Goal: Transaction & Acquisition: Book appointment/travel/reservation

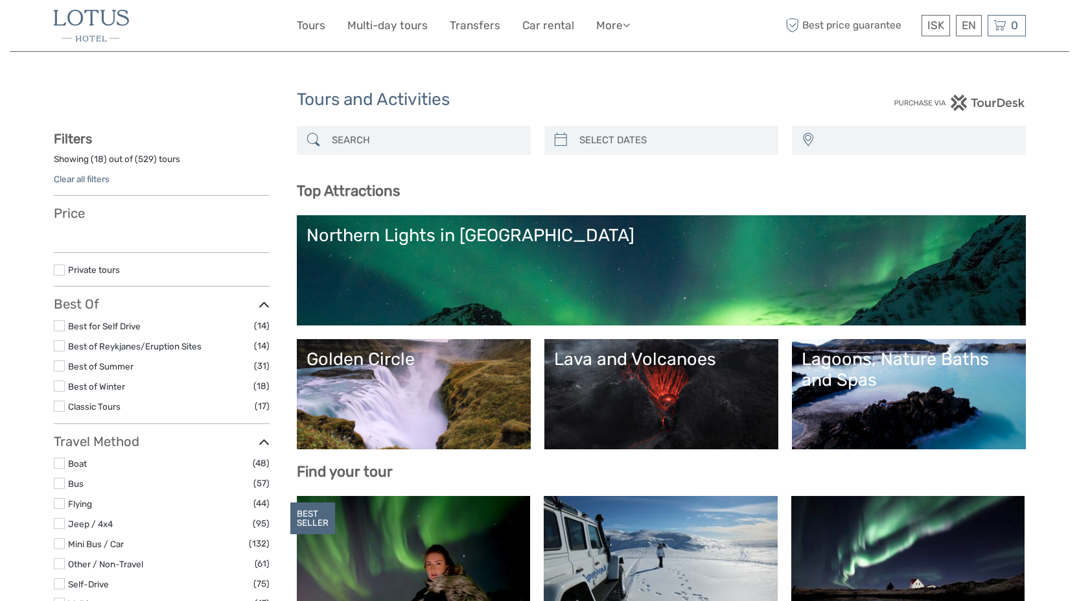
select select
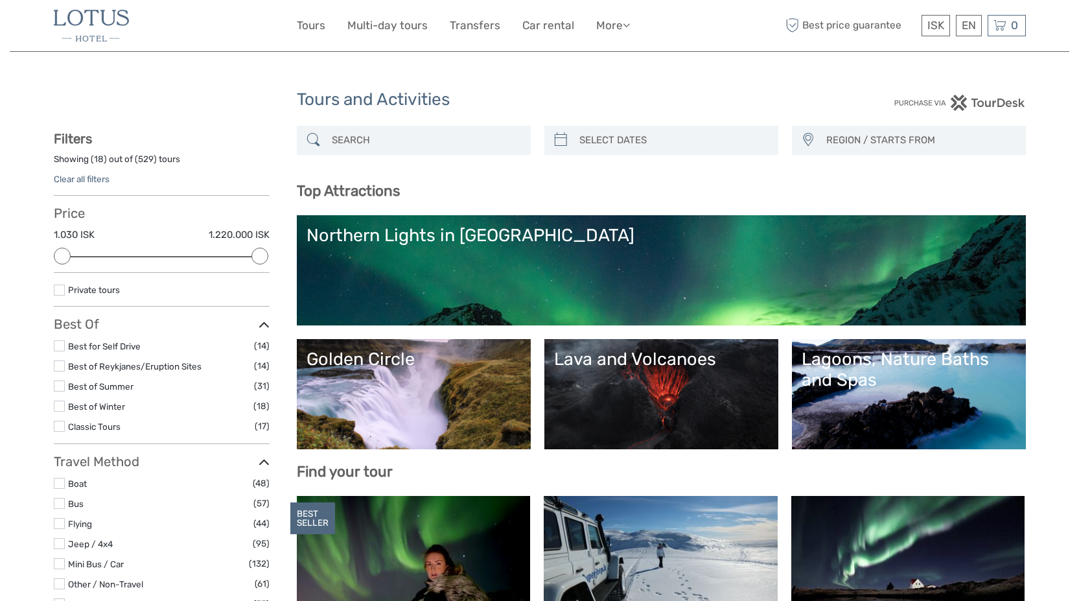
click at [367, 384] on link "Golden Circle" at bounding box center [414, 394] width 215 height 91
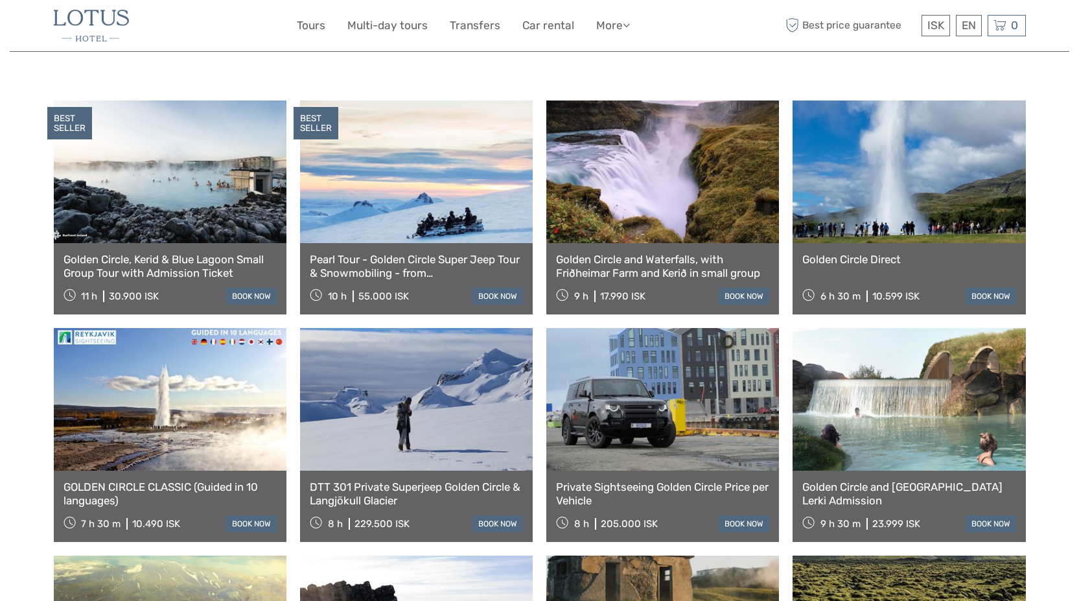
scroll to position [648, 0]
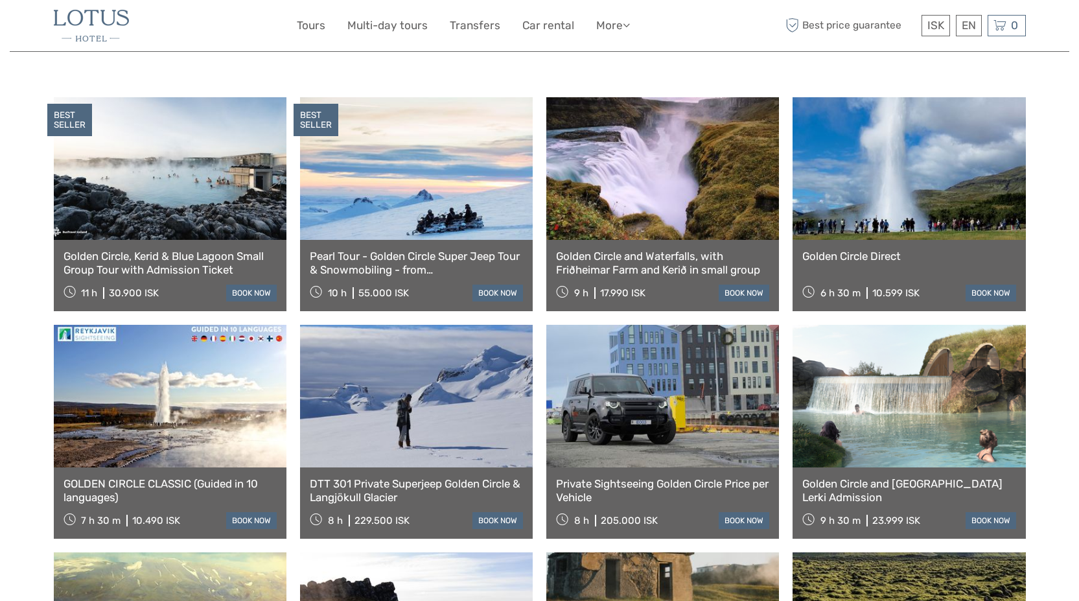
click at [633, 250] on link "Golden Circle and Waterfalls, with Friðheimar Farm and Kerið in small group" at bounding box center [662, 263] width 213 height 27
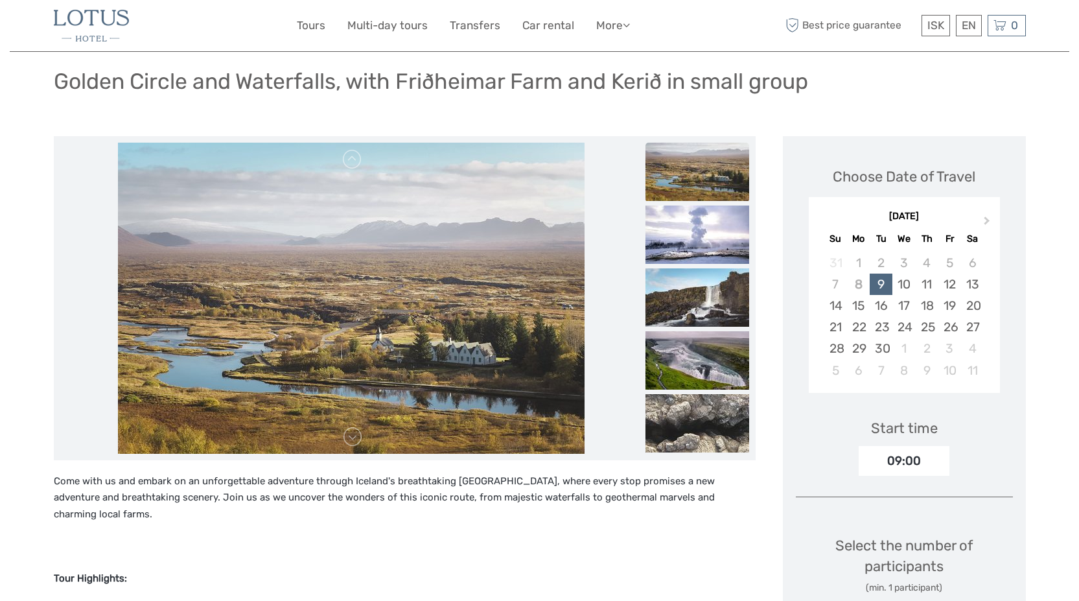
scroll to position [65, 0]
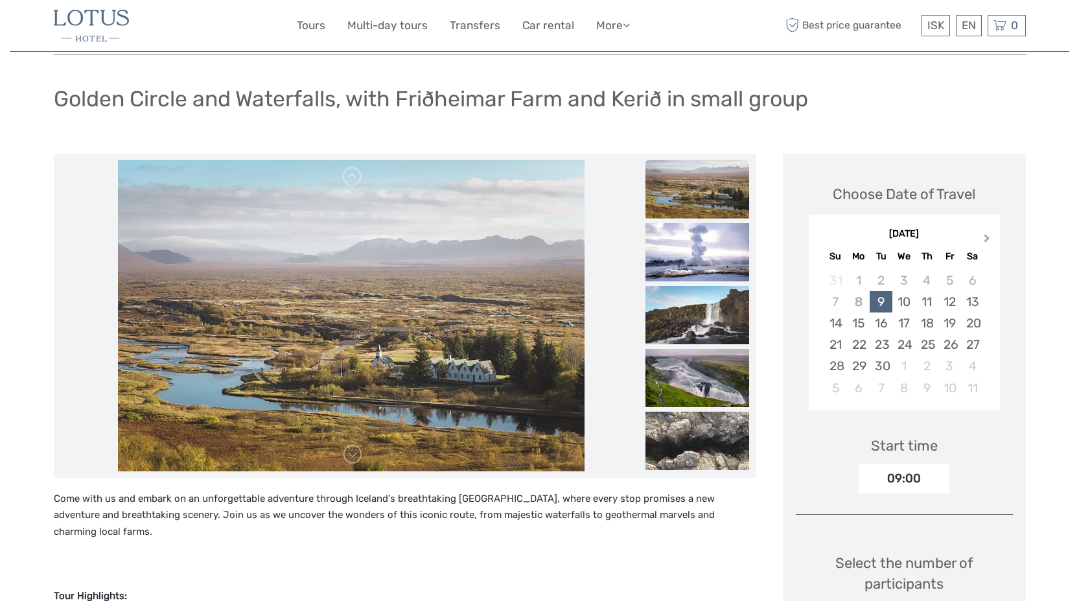
click at [987, 244] on button "Next Month" at bounding box center [988, 241] width 21 height 21
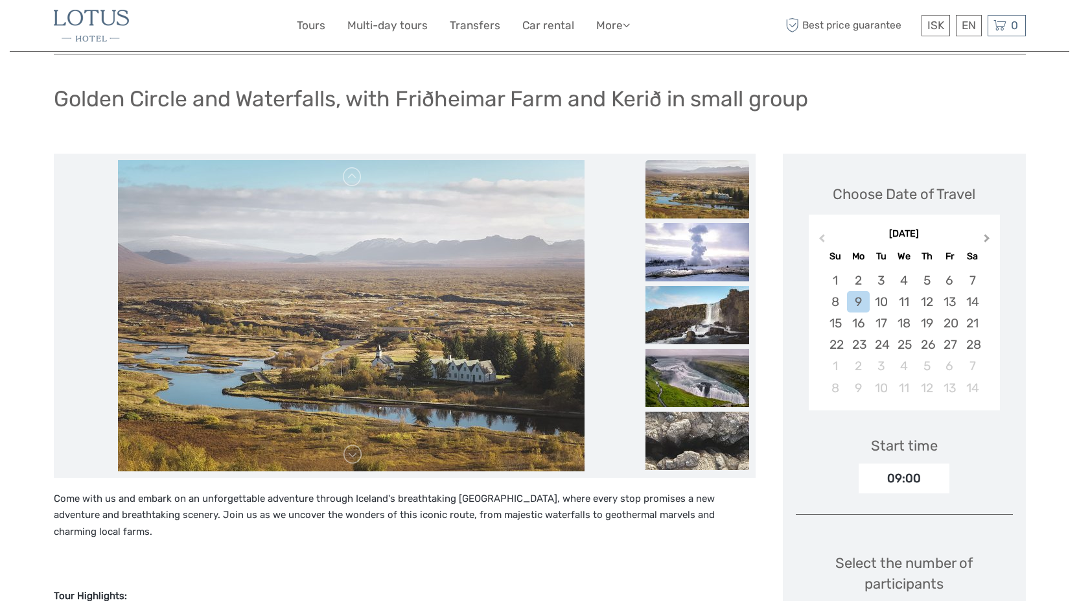
click at [987, 244] on button "Next Month" at bounding box center [988, 241] width 21 height 21
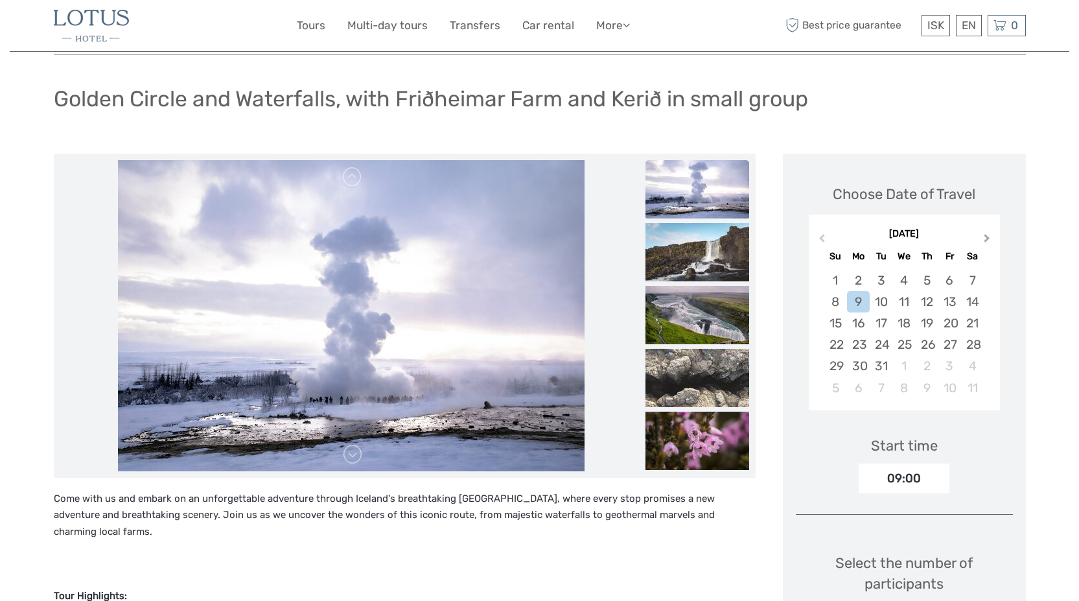
click at [987, 244] on button "Next Month" at bounding box center [988, 241] width 21 height 21
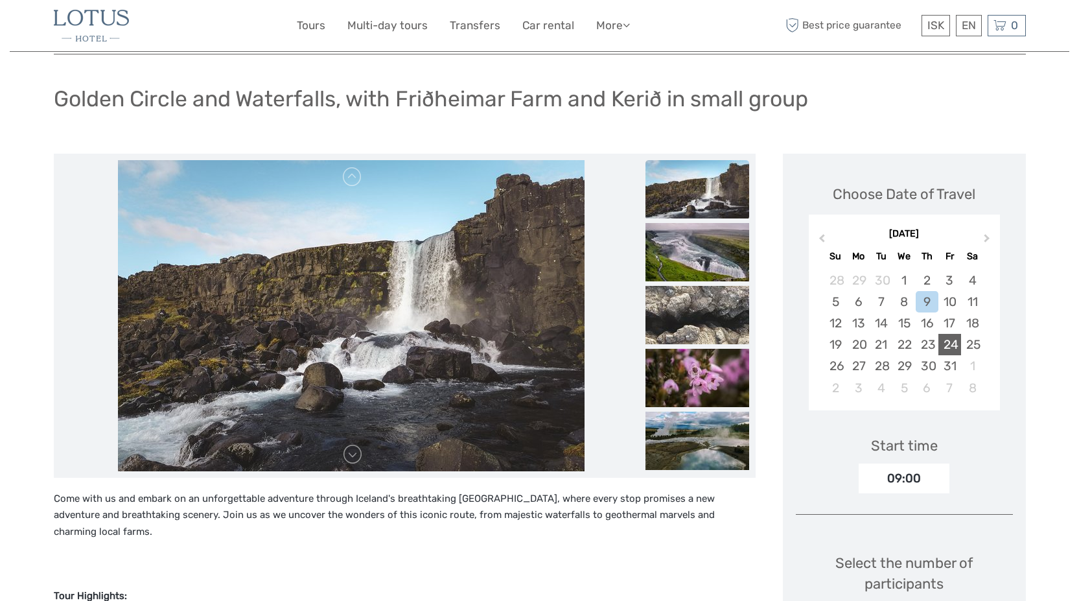
click at [943, 344] on div "24" at bounding box center [950, 344] width 23 height 21
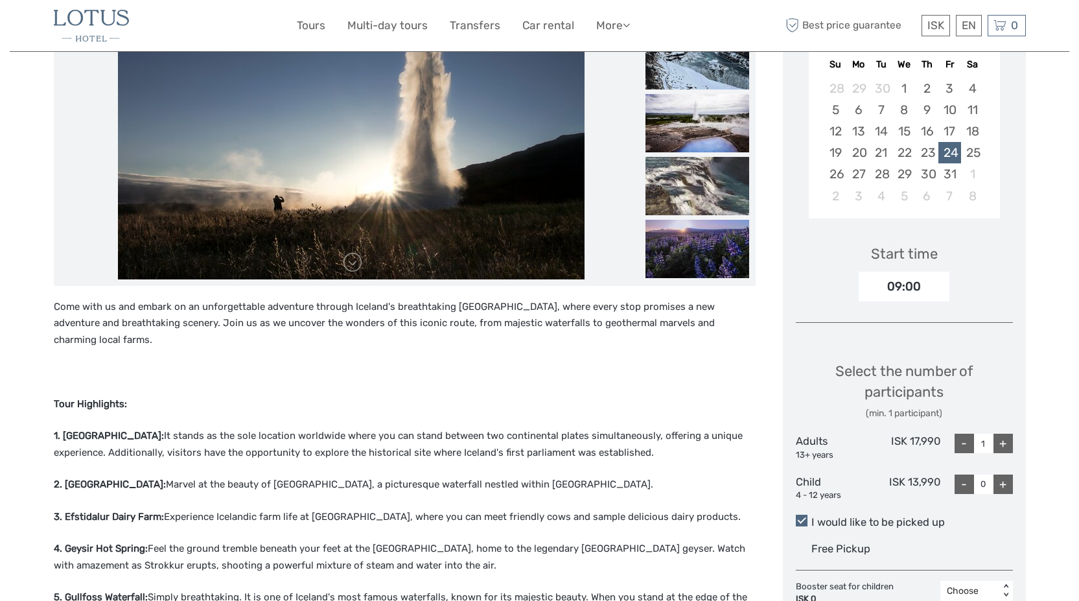
scroll to position [194, 0]
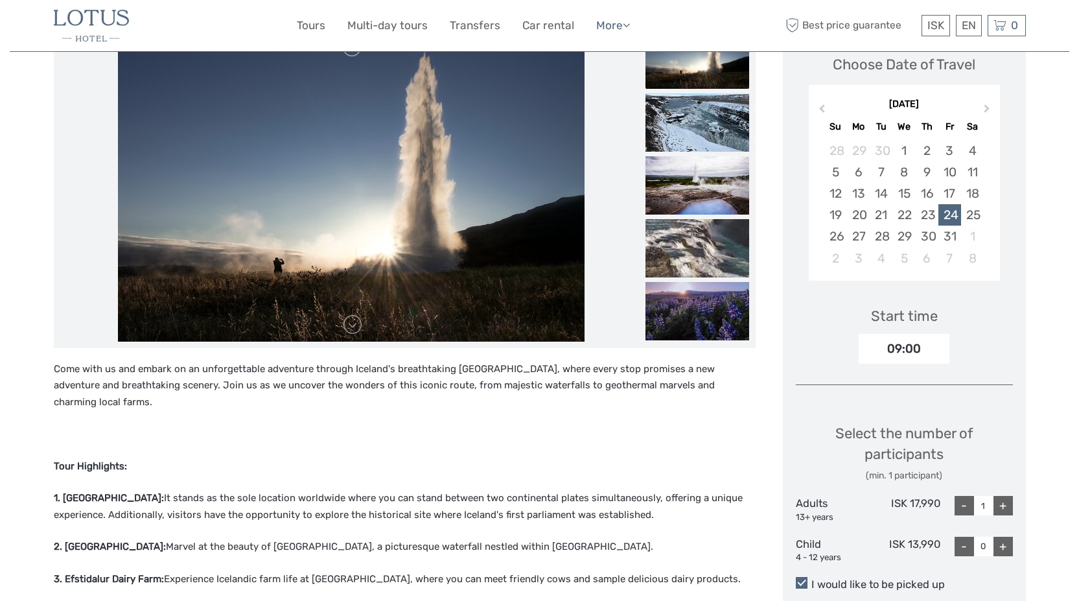
click at [630, 25] on icon at bounding box center [626, 24] width 7 height 11
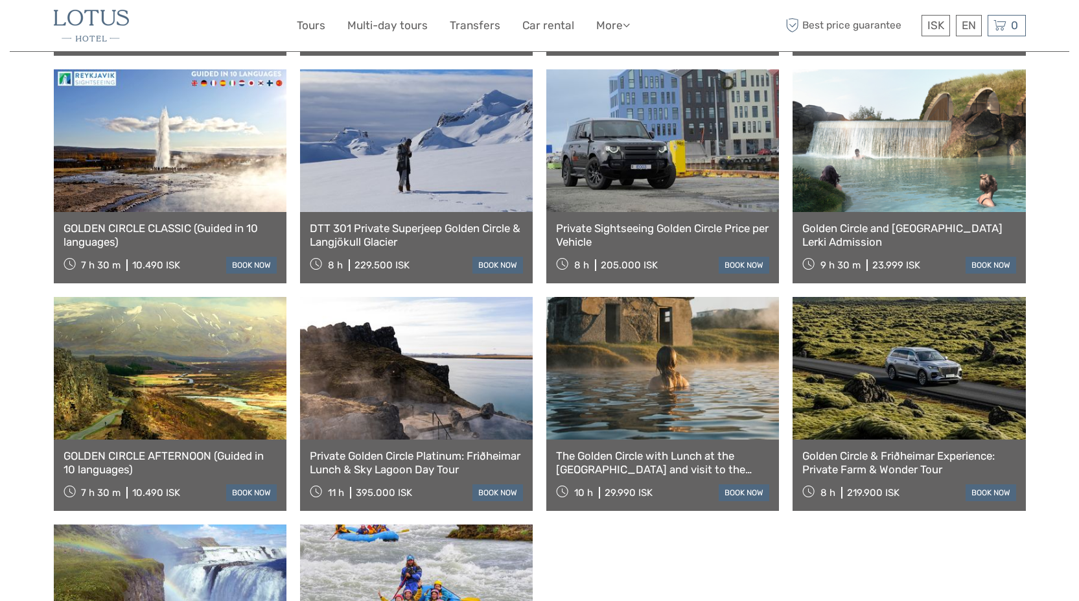
scroll to position [907, 0]
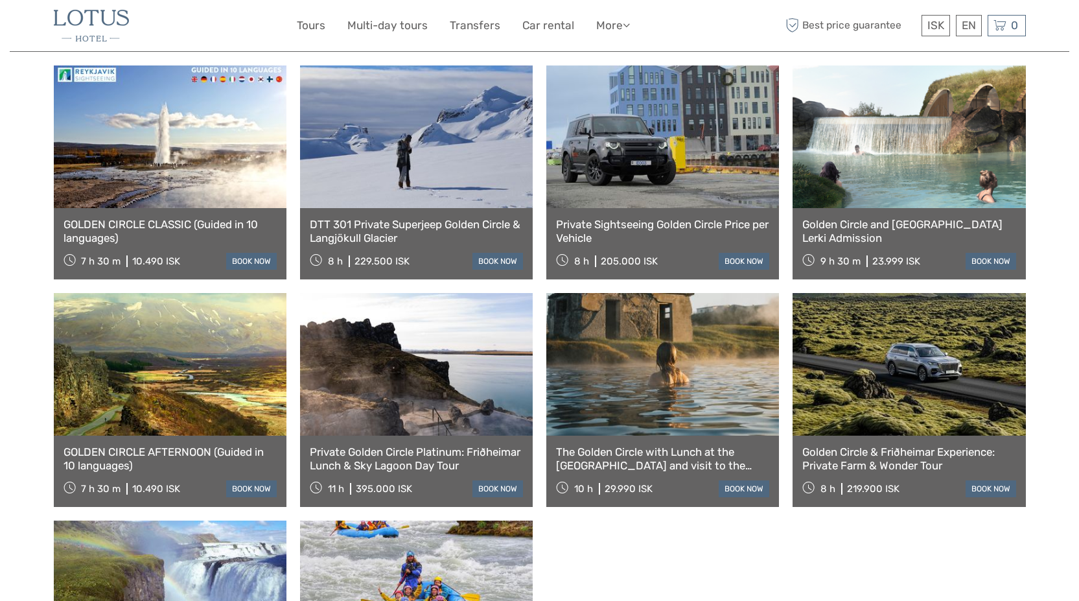
click at [687, 445] on link "The Golden Circle with Lunch at the [GEOGRAPHIC_DATA] and visit to the [GEOGRAP…" at bounding box center [662, 458] width 213 height 27
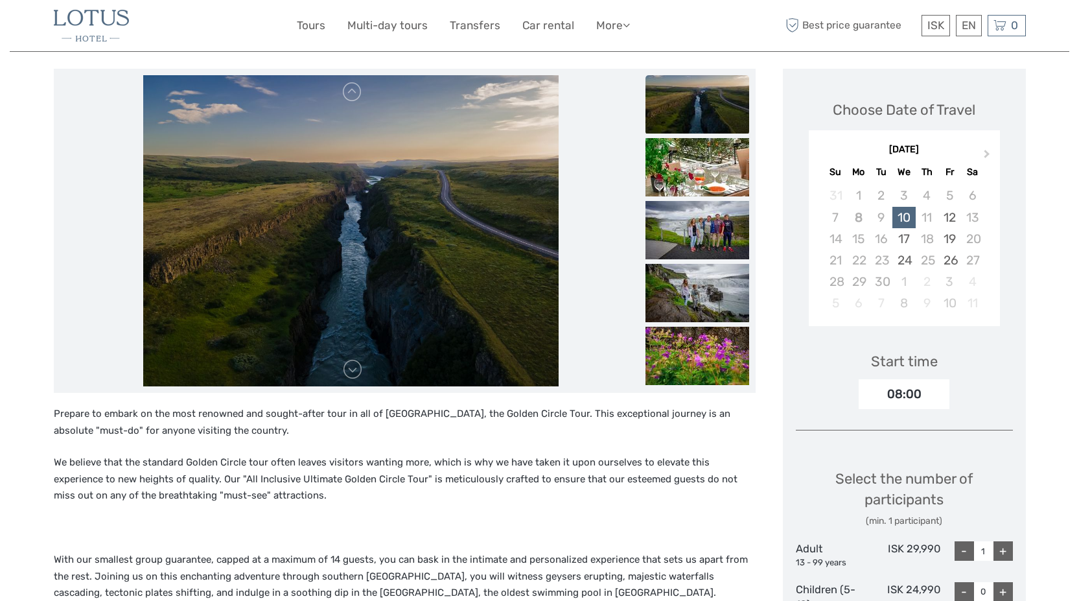
scroll to position [130, 0]
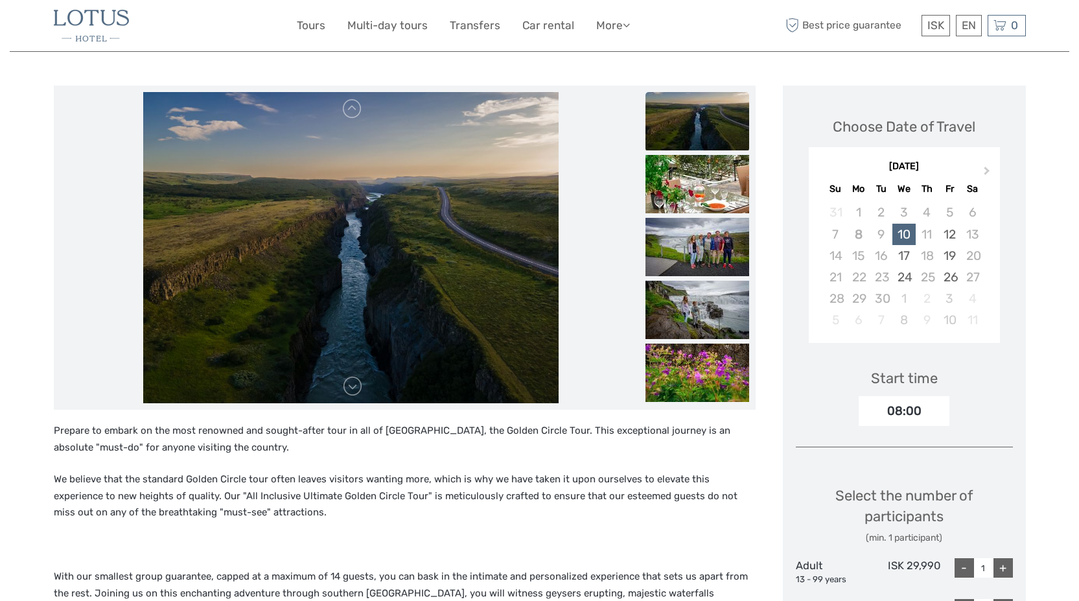
click at [358, 397] on img at bounding box center [350, 247] width 415 height 311
click at [354, 388] on link at bounding box center [352, 386] width 21 height 21
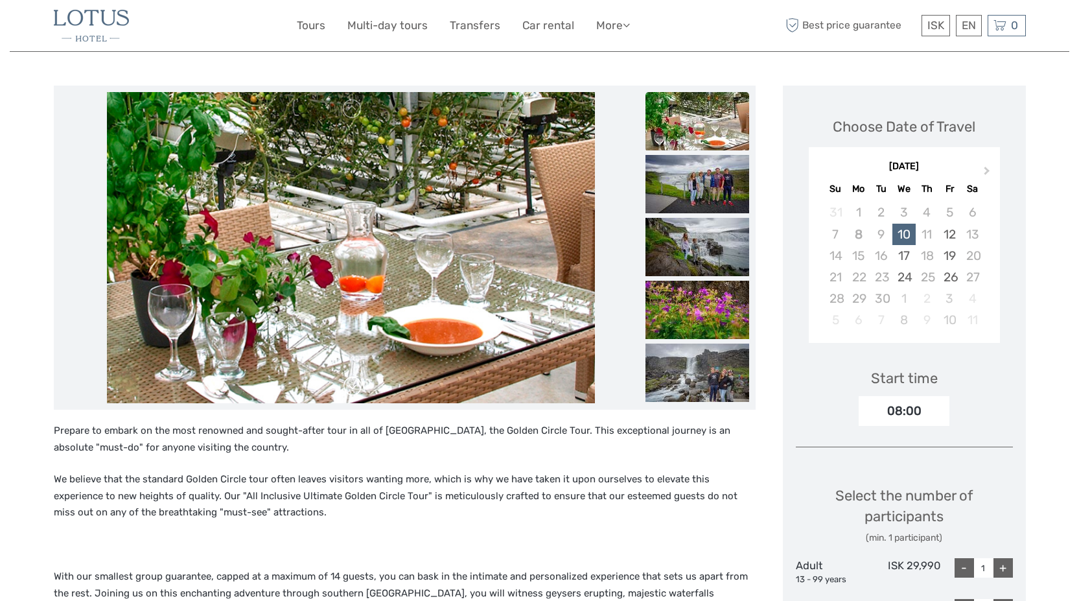
click at [354, 388] on link at bounding box center [352, 386] width 21 height 21
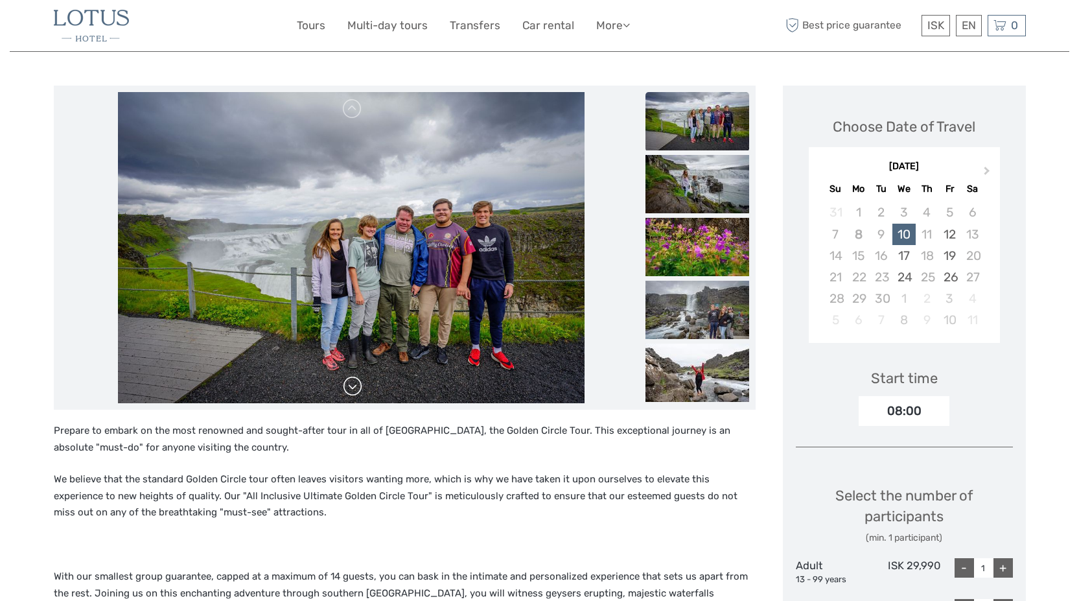
click at [354, 388] on link at bounding box center [352, 386] width 21 height 21
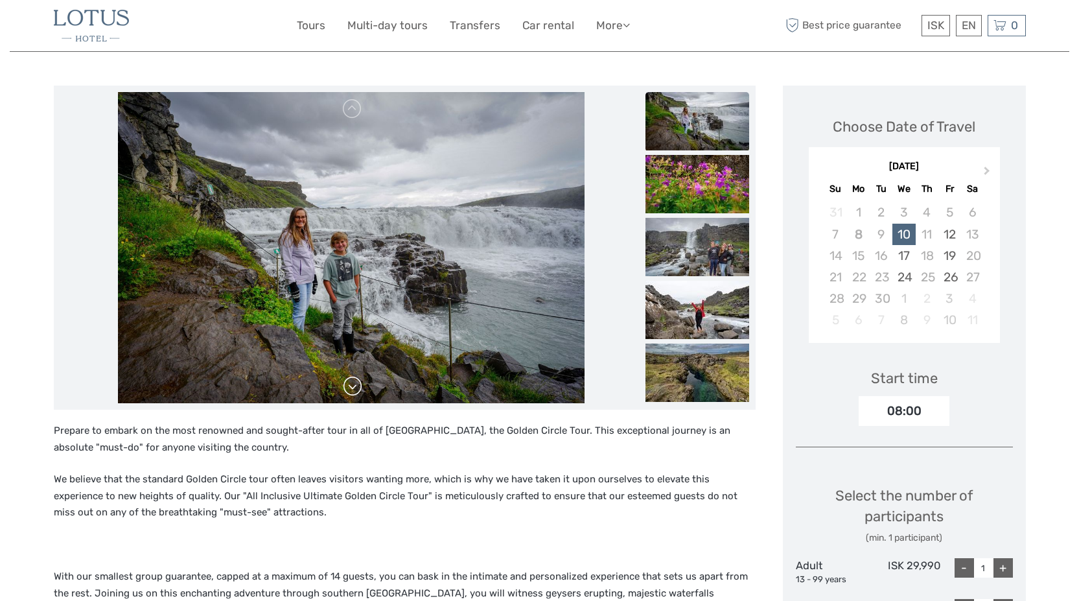
click at [354, 388] on link at bounding box center [352, 386] width 21 height 21
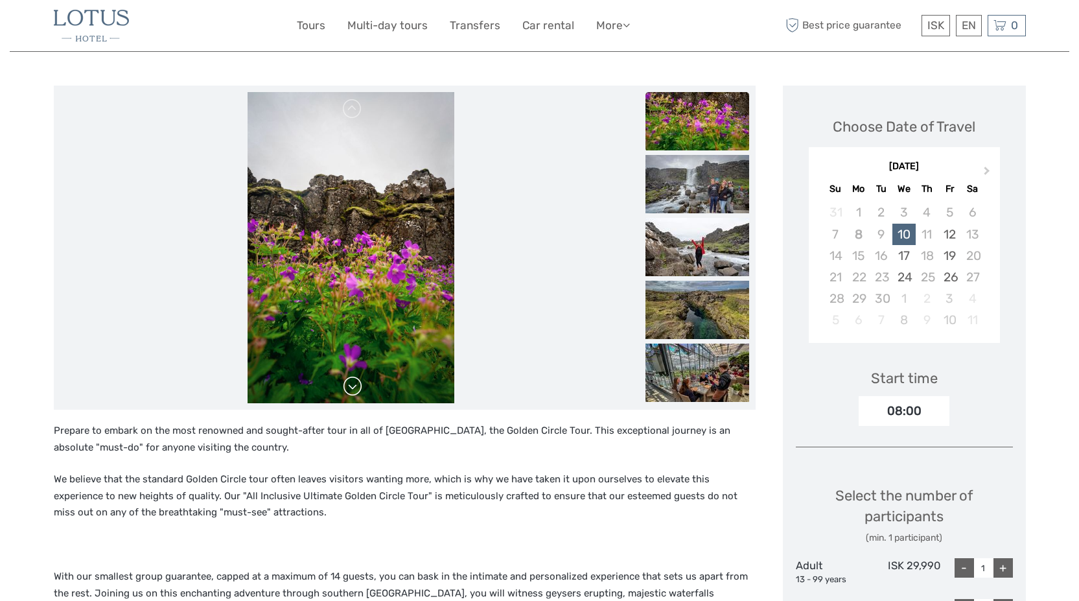
click at [354, 388] on link at bounding box center [352, 386] width 21 height 21
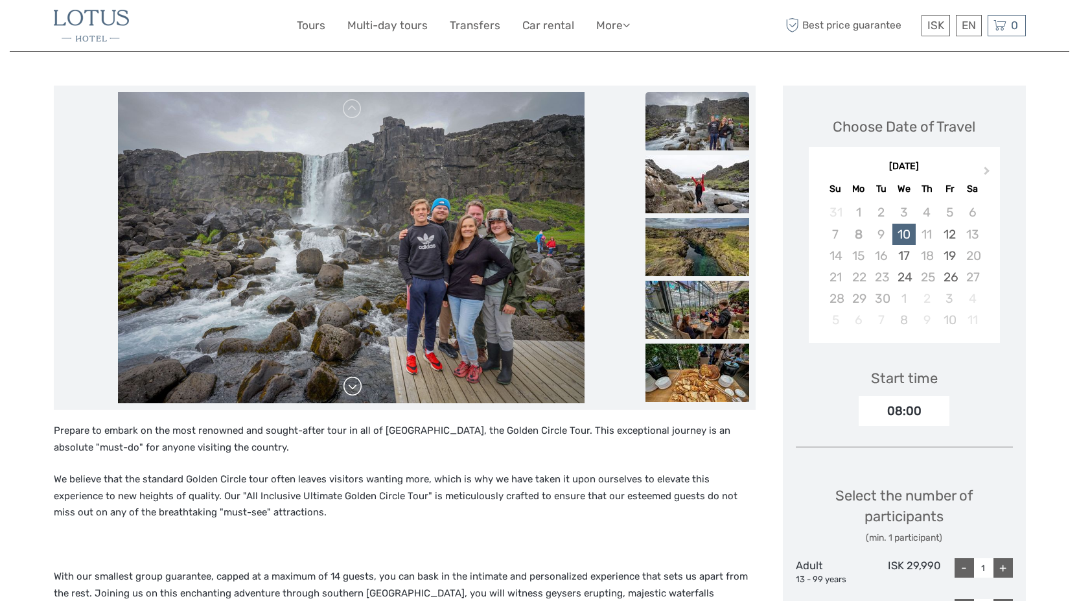
click at [354, 388] on link at bounding box center [352, 386] width 21 height 21
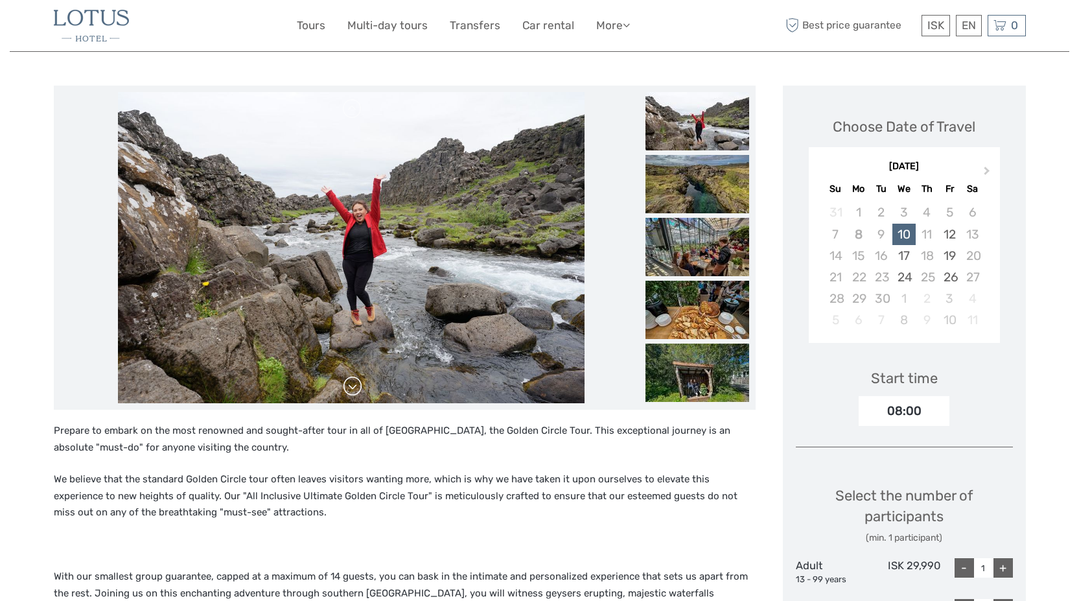
click at [354, 388] on link at bounding box center [352, 386] width 21 height 21
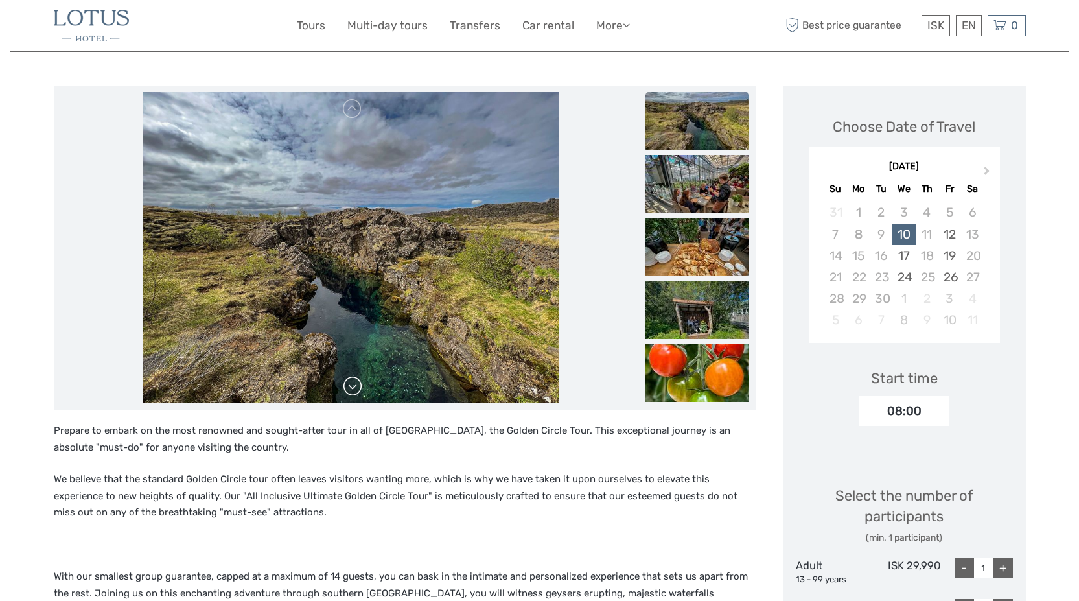
click at [354, 388] on link at bounding box center [352, 386] width 21 height 21
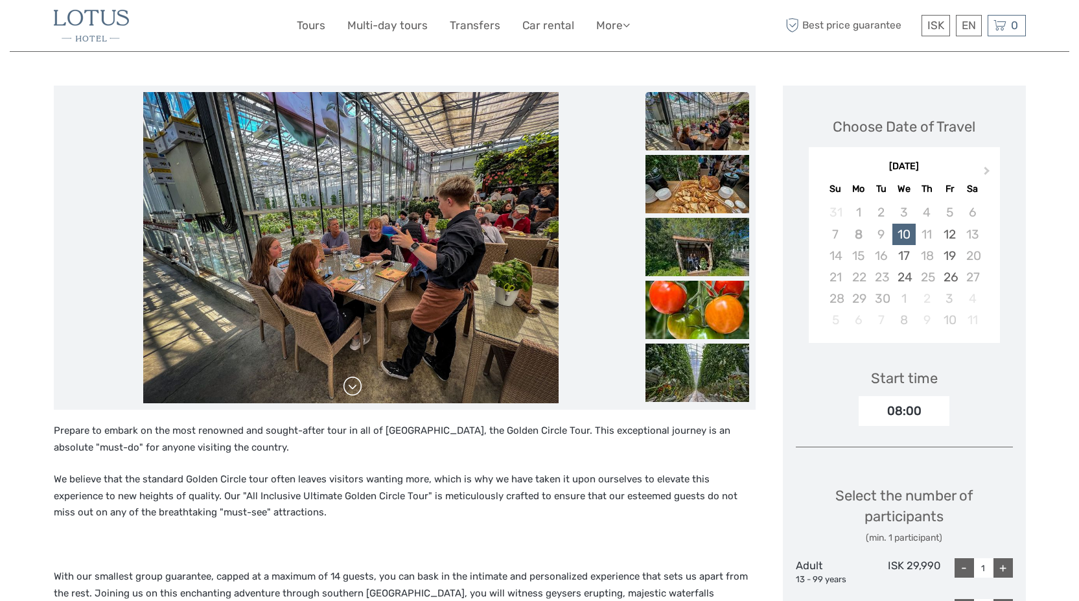
click at [354, 388] on link at bounding box center [352, 386] width 21 height 21
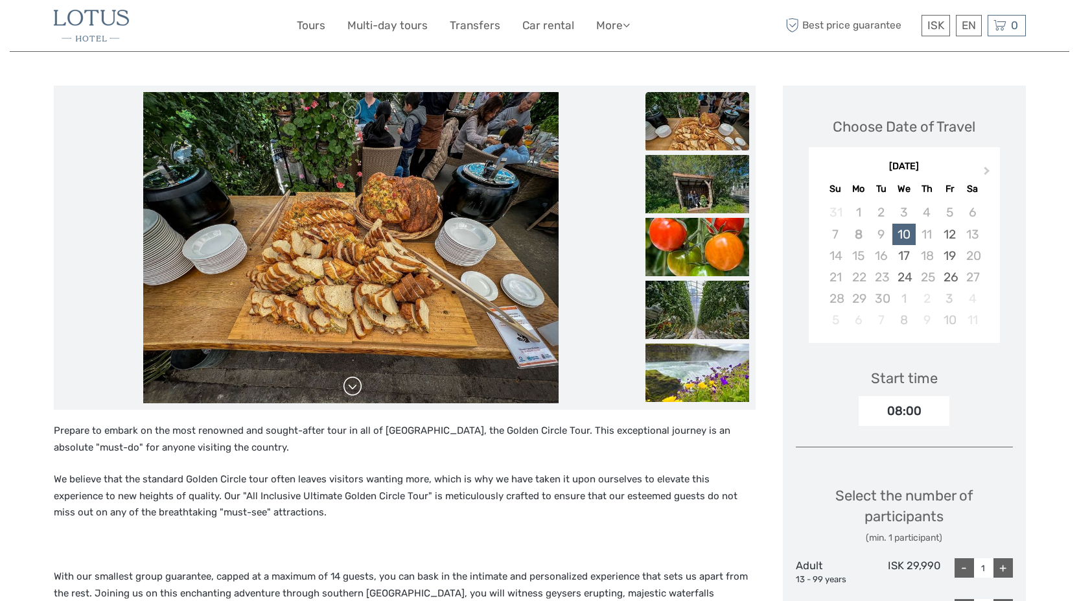
click at [354, 388] on link at bounding box center [352, 386] width 21 height 21
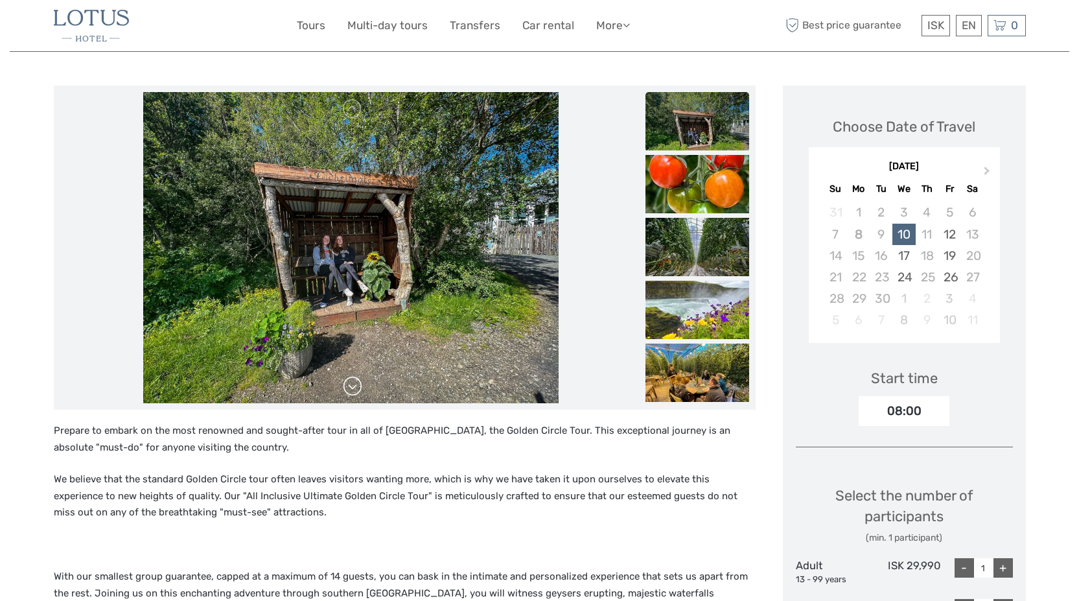
click at [354, 388] on link at bounding box center [352, 386] width 21 height 21
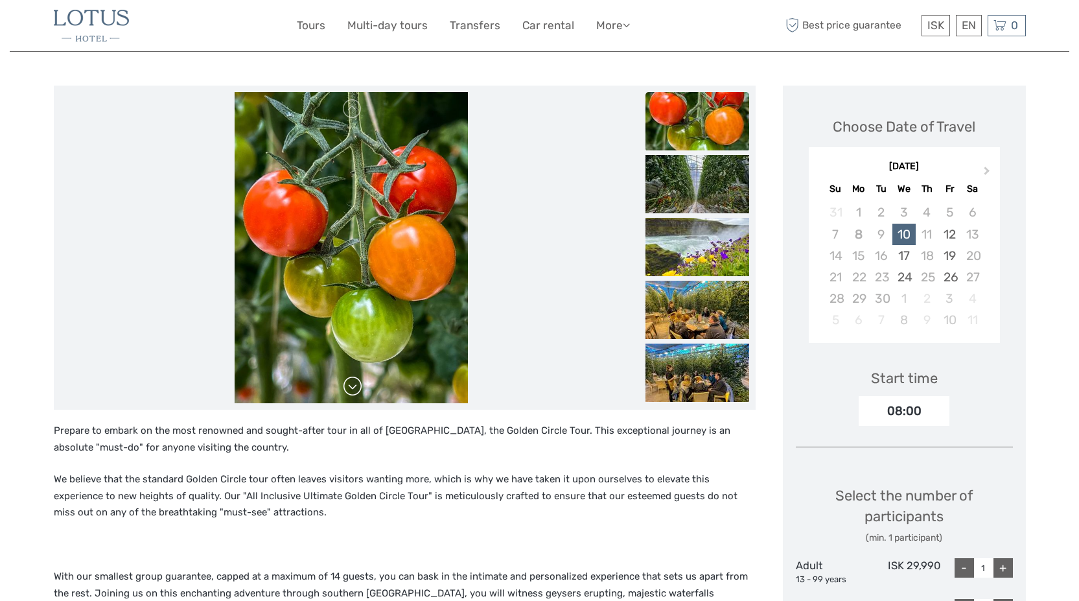
click at [354, 388] on link at bounding box center [352, 386] width 21 height 21
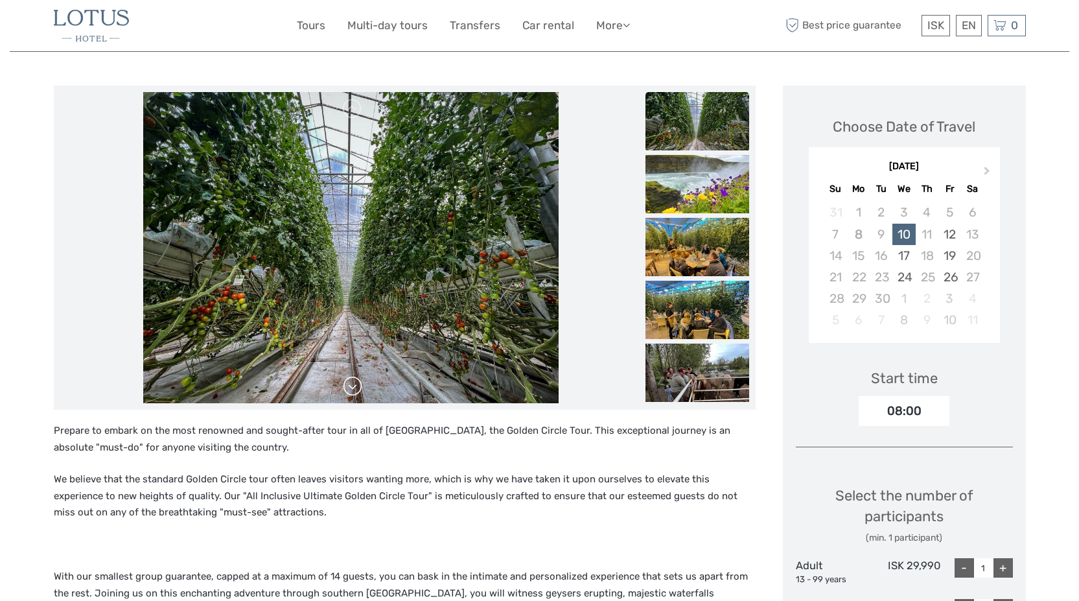
click at [354, 388] on link at bounding box center [352, 386] width 21 height 21
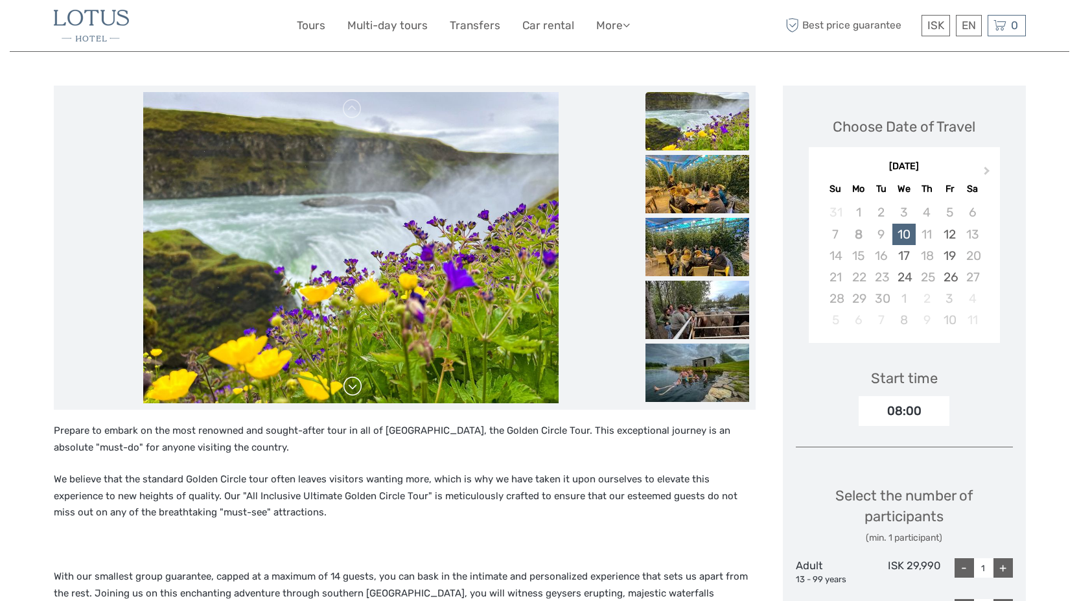
click at [354, 388] on link at bounding box center [352, 386] width 21 height 21
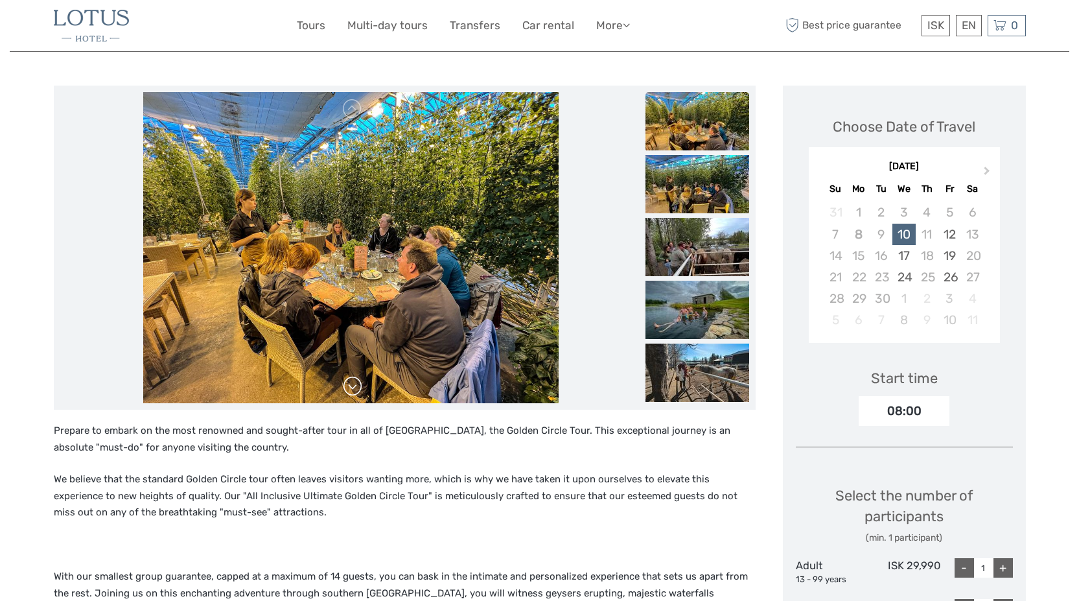
click at [354, 388] on link at bounding box center [352, 386] width 21 height 21
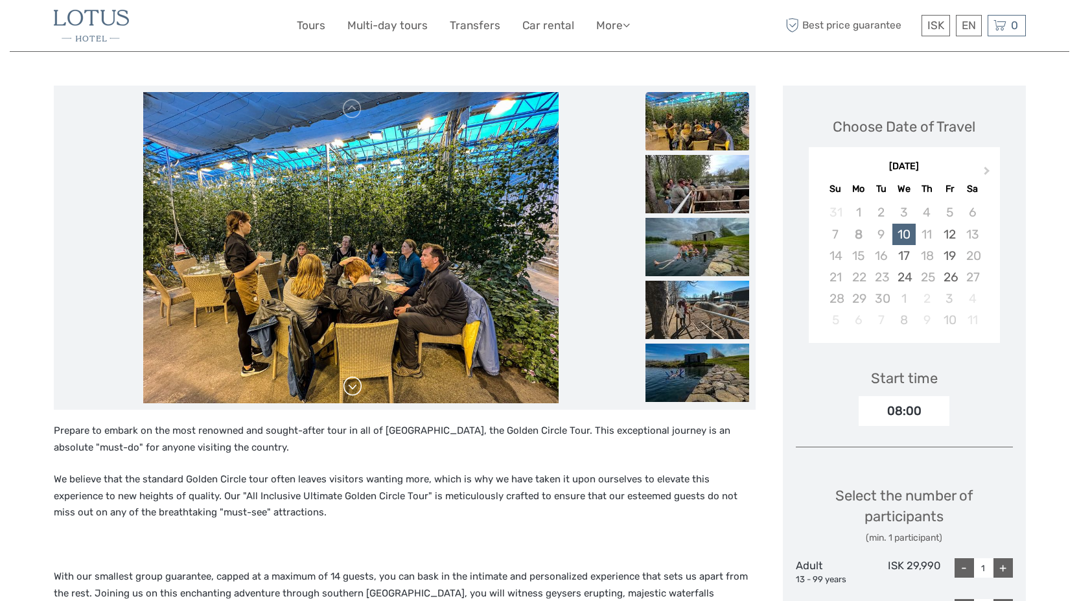
click at [354, 388] on link at bounding box center [352, 386] width 21 height 21
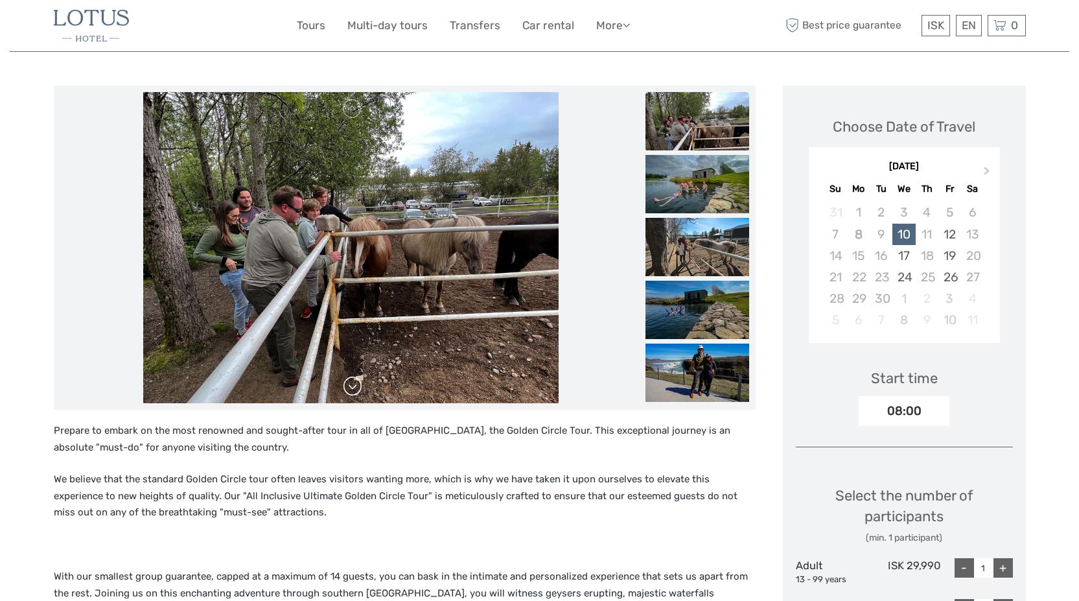
click at [354, 388] on link at bounding box center [352, 386] width 21 height 21
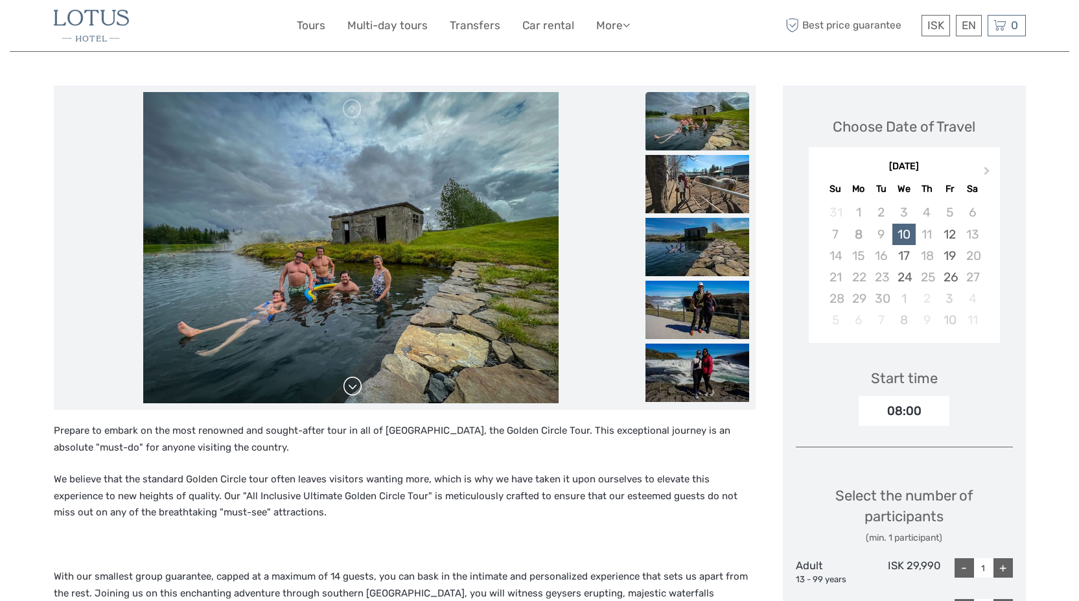
click at [354, 388] on link at bounding box center [352, 386] width 21 height 21
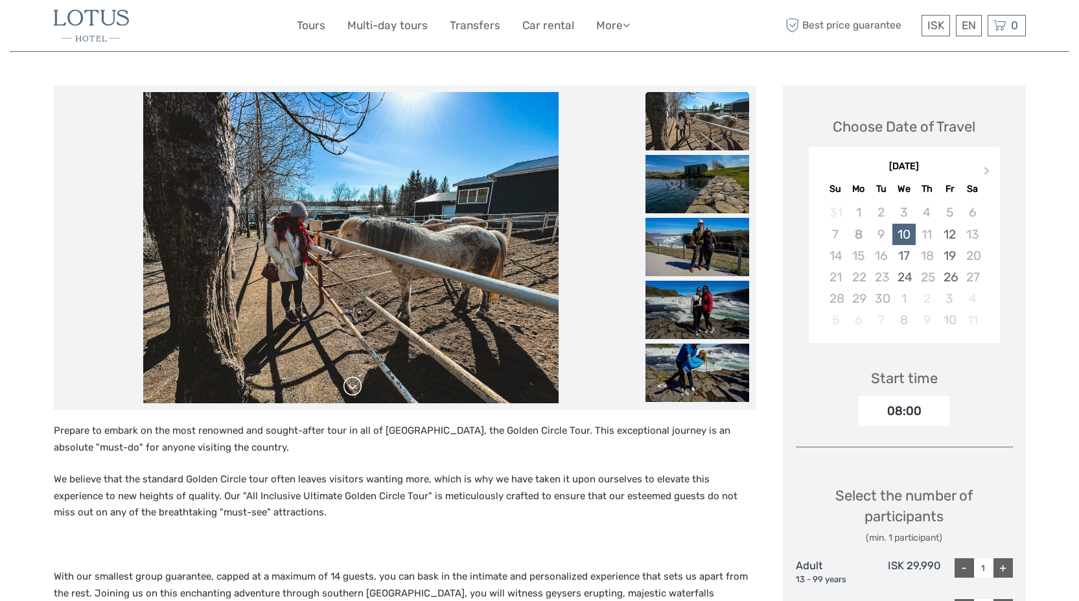
click at [354, 388] on link at bounding box center [352, 386] width 21 height 21
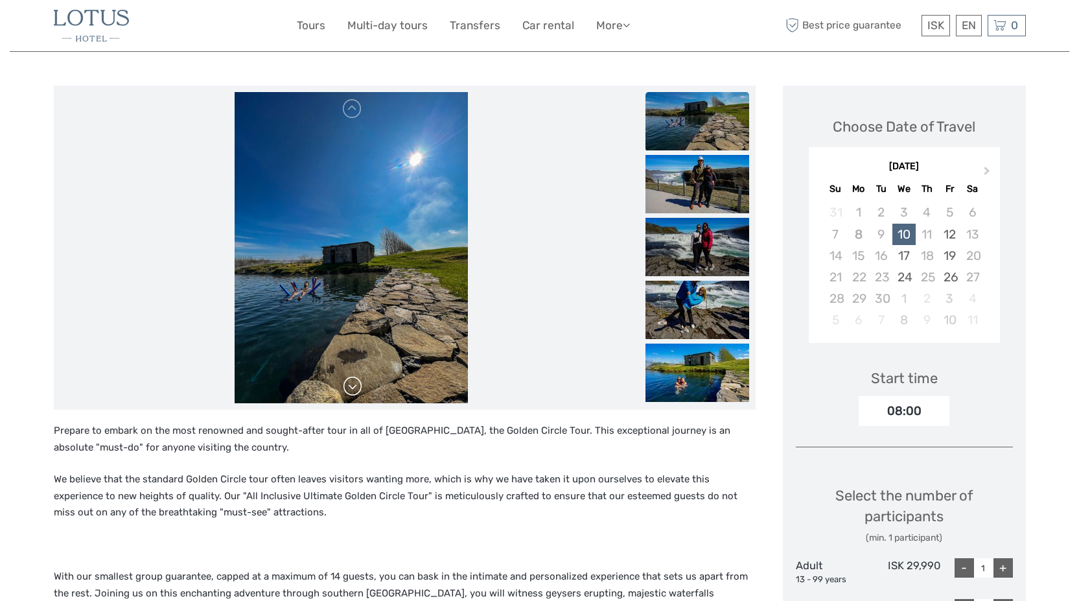
click at [354, 388] on link at bounding box center [352, 386] width 21 height 21
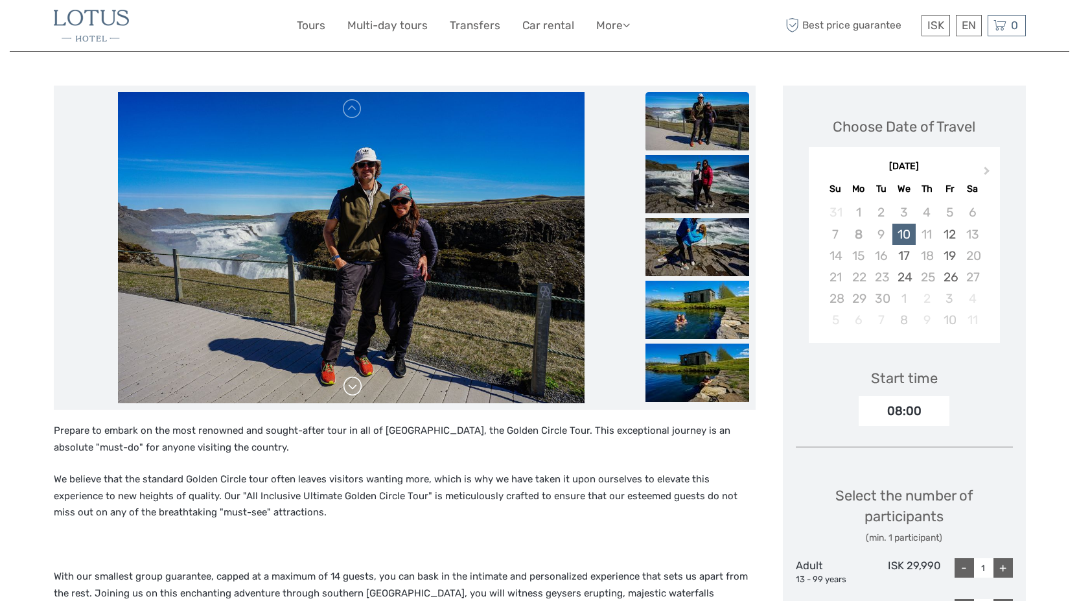
click at [354, 388] on link at bounding box center [352, 386] width 21 height 21
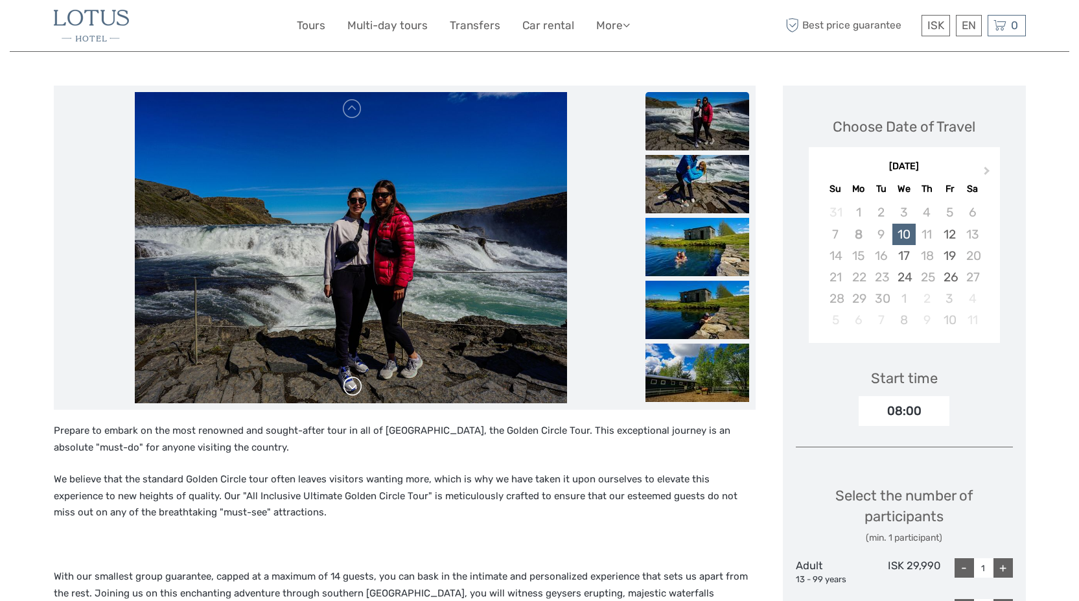
click at [354, 388] on link at bounding box center [352, 386] width 21 height 21
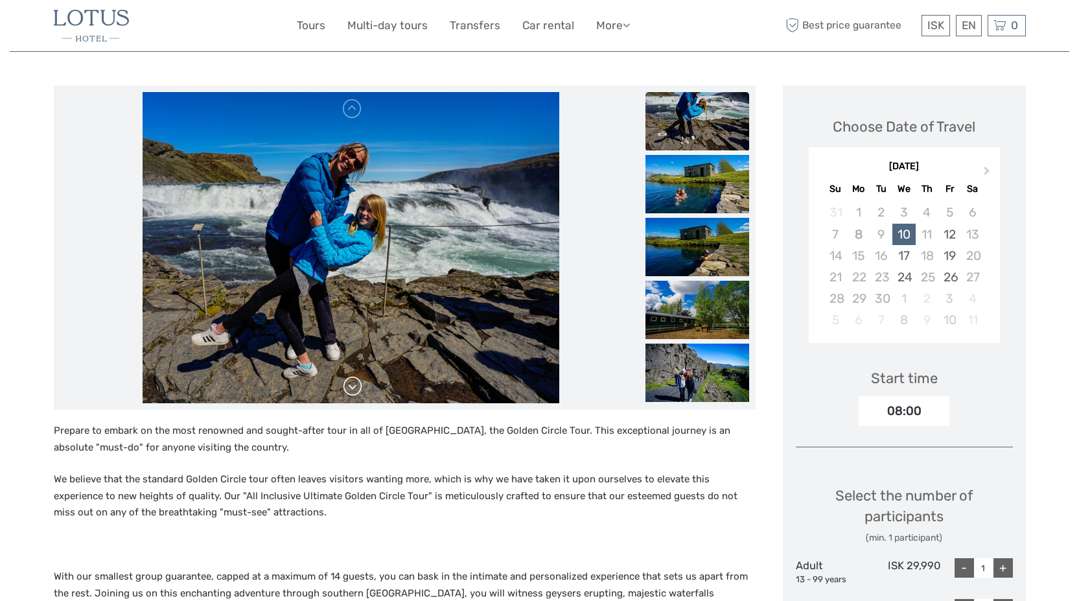
click at [354, 388] on link at bounding box center [352, 386] width 21 height 21
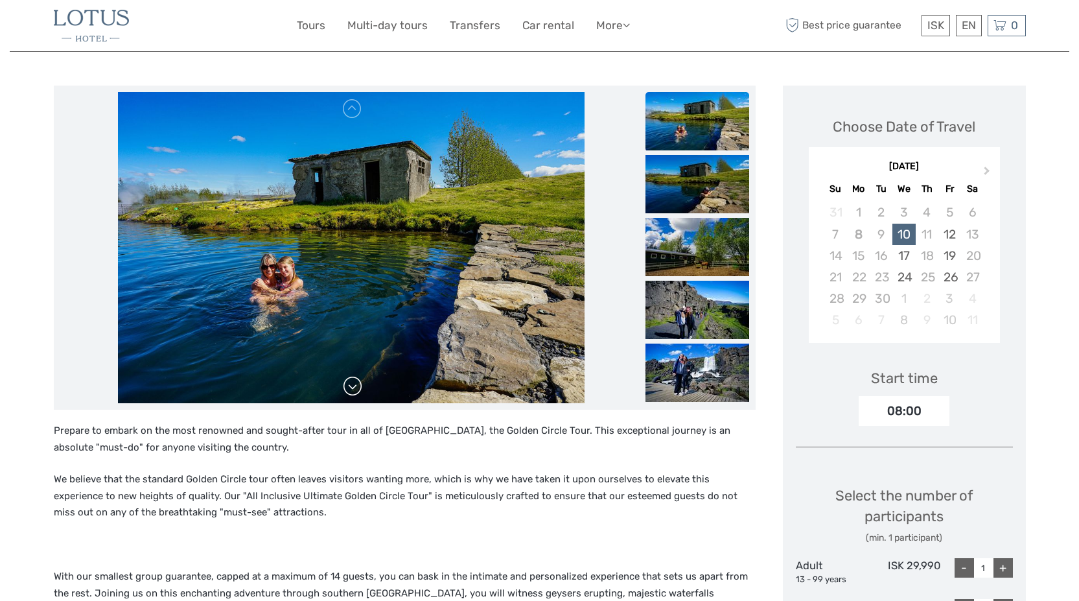
click at [354, 388] on link at bounding box center [352, 386] width 21 height 21
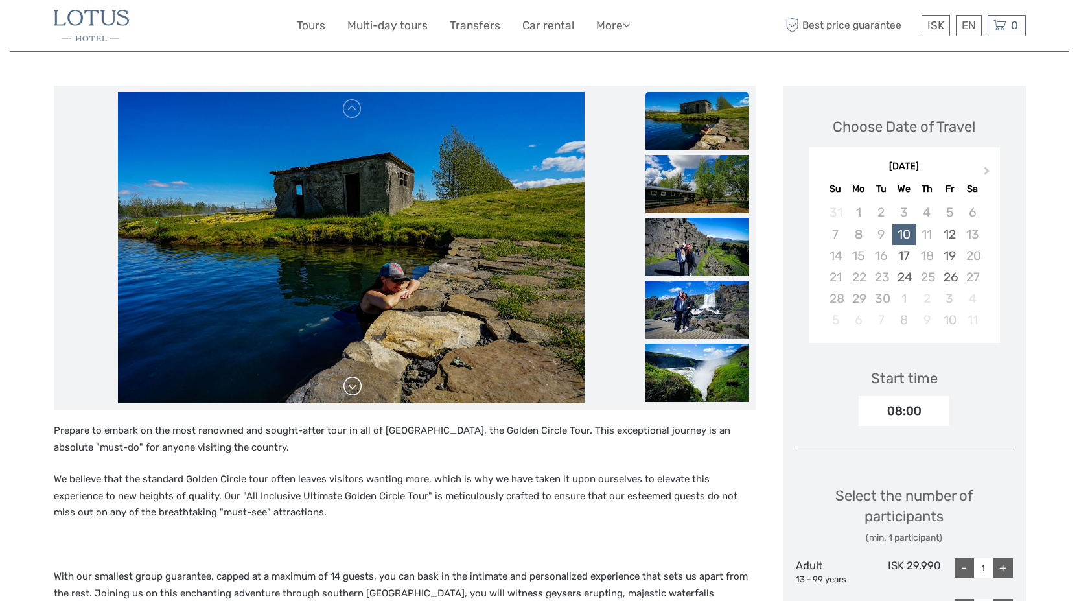
click at [354, 388] on link at bounding box center [352, 386] width 21 height 21
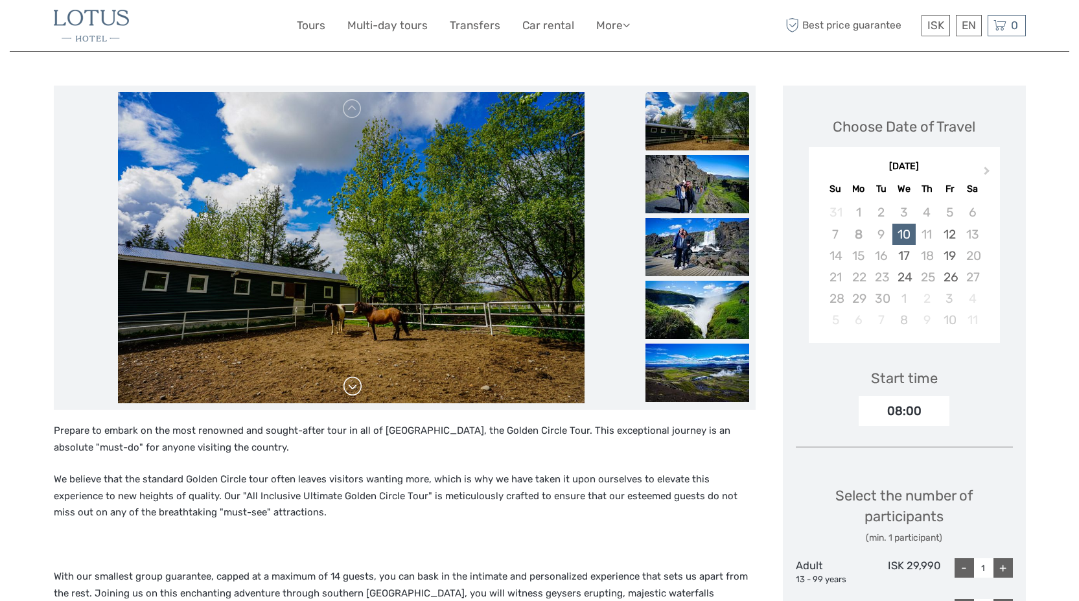
click at [354, 388] on link at bounding box center [352, 386] width 21 height 21
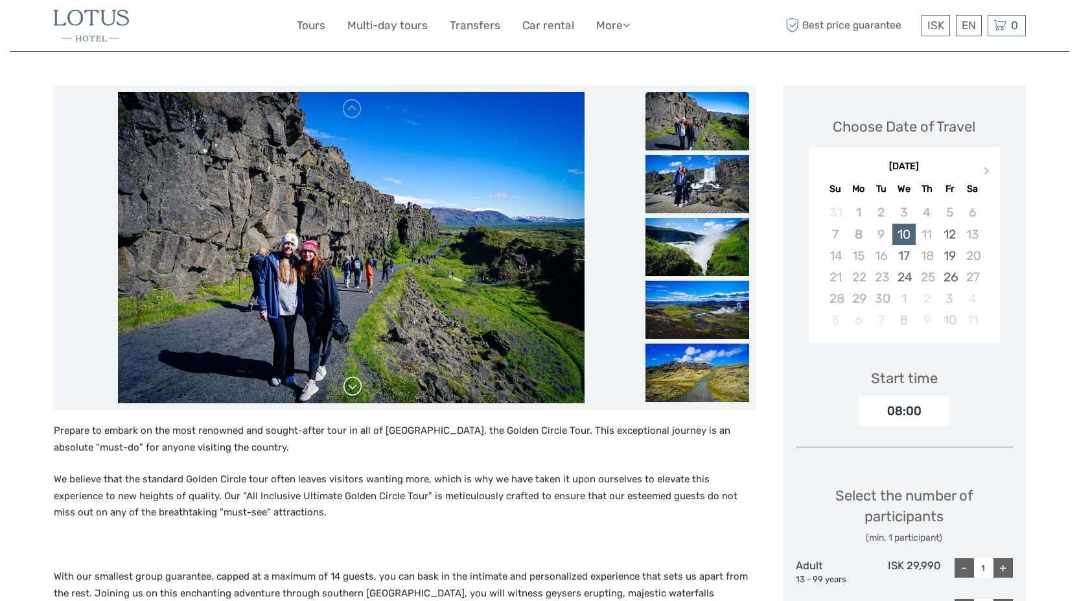
click at [354, 388] on link at bounding box center [352, 386] width 21 height 21
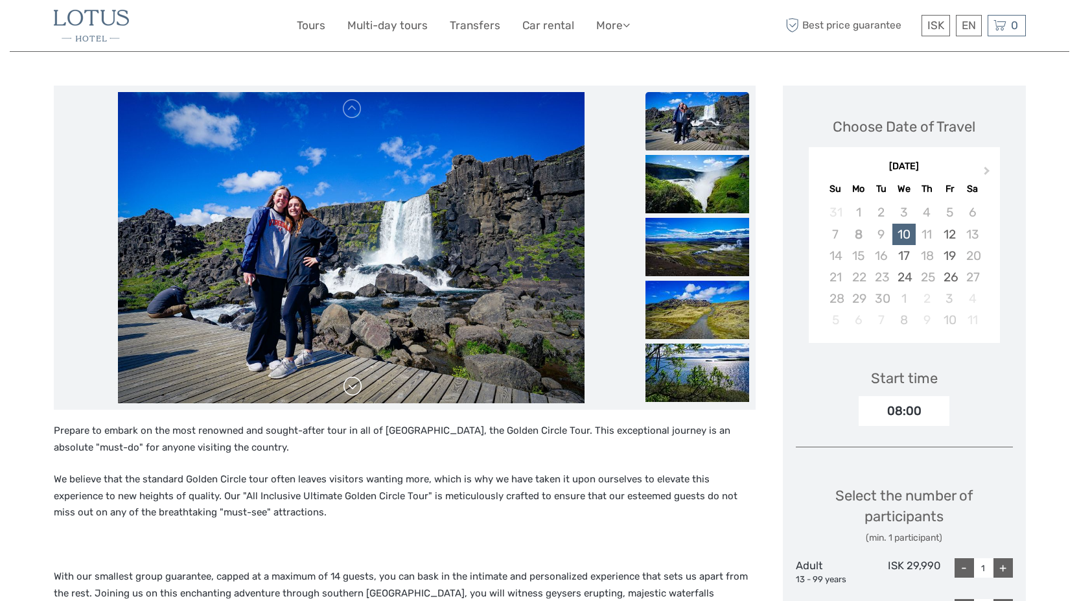
click at [354, 388] on link at bounding box center [352, 386] width 21 height 21
